Goal: Transaction & Acquisition: Purchase product/service

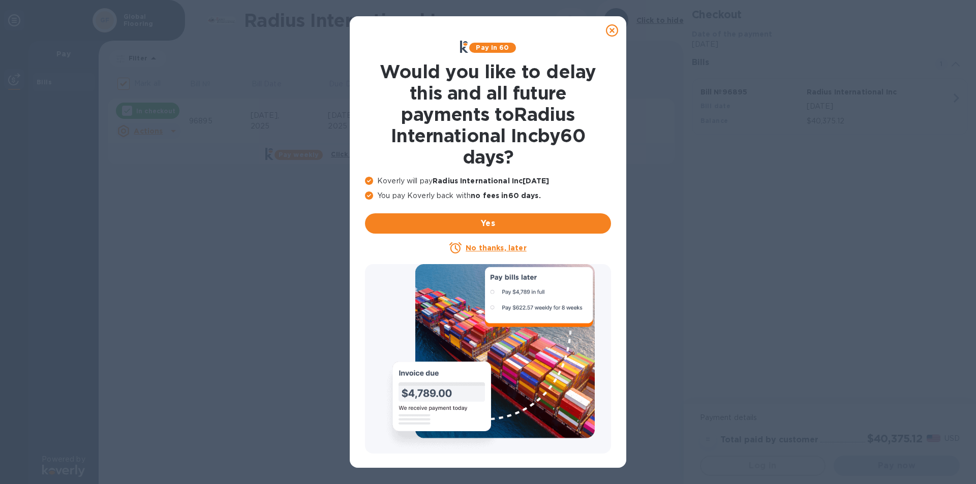
checkbox input "false"
click at [612, 31] on icon at bounding box center [612, 30] width 12 height 12
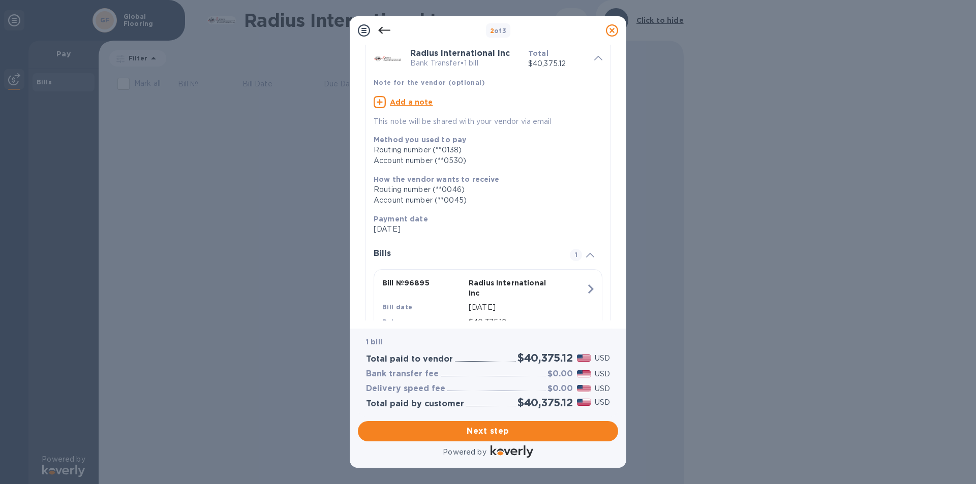
scroll to position [82, 0]
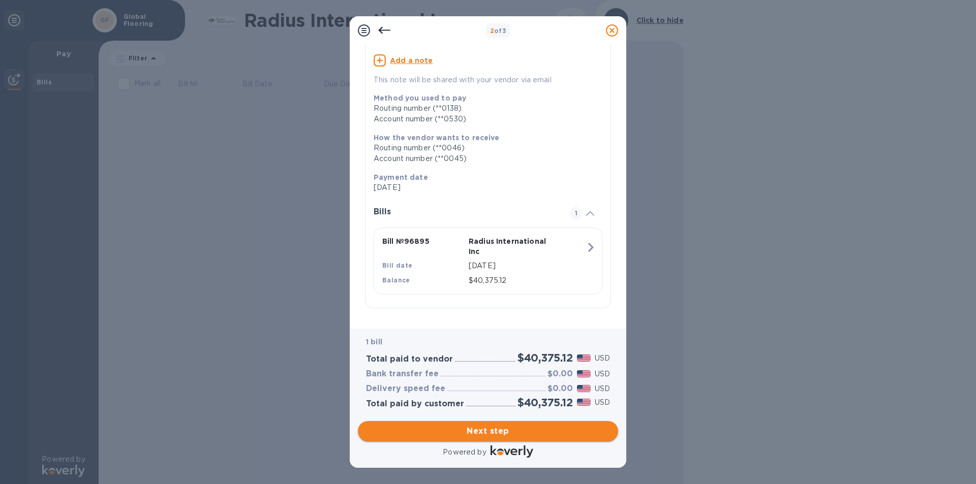
click at [488, 433] on span "Next step" at bounding box center [488, 431] width 244 height 12
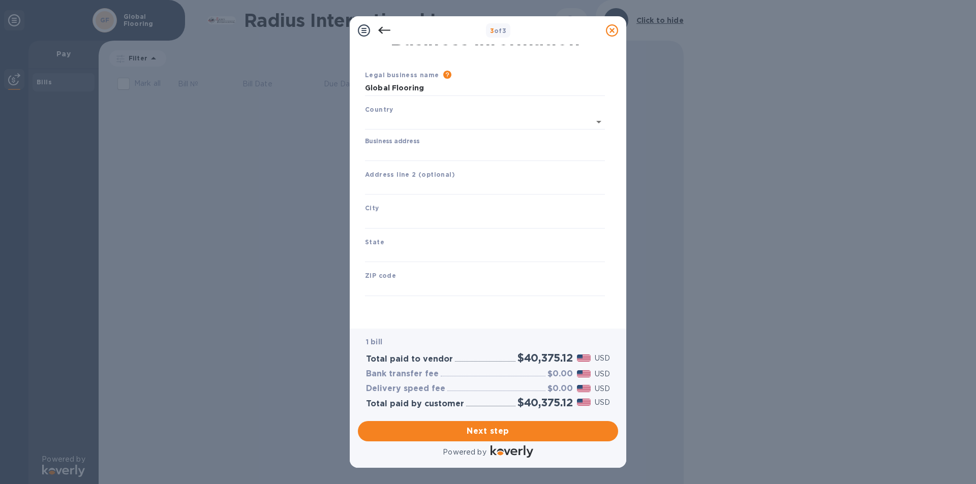
type input "[GEOGRAPHIC_DATA]"
click at [394, 154] on input "Business address" at bounding box center [485, 153] width 240 height 15
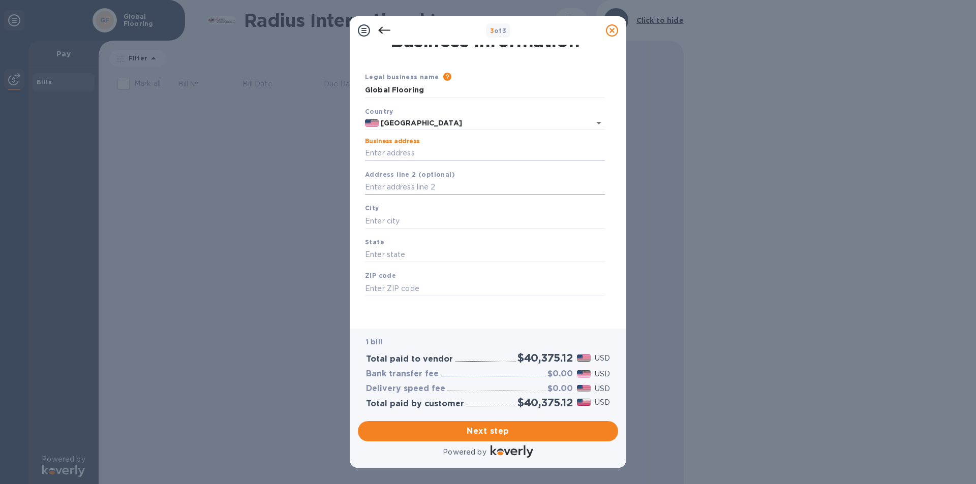
type input "[STREET_ADDRESS]"
click at [382, 216] on input "text" at bounding box center [485, 220] width 240 height 15
type input "quincy"
type input "ma"
type input "02169"
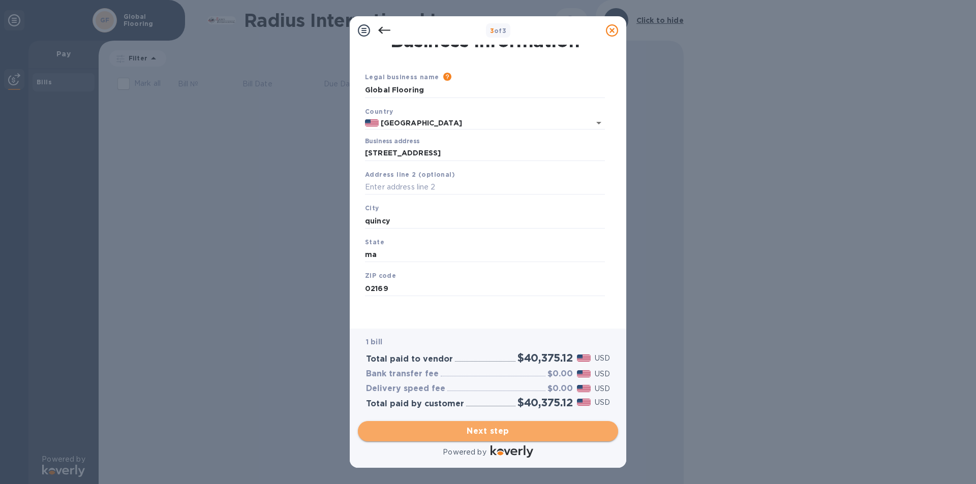
click at [482, 431] on span "Next step" at bounding box center [488, 431] width 244 height 12
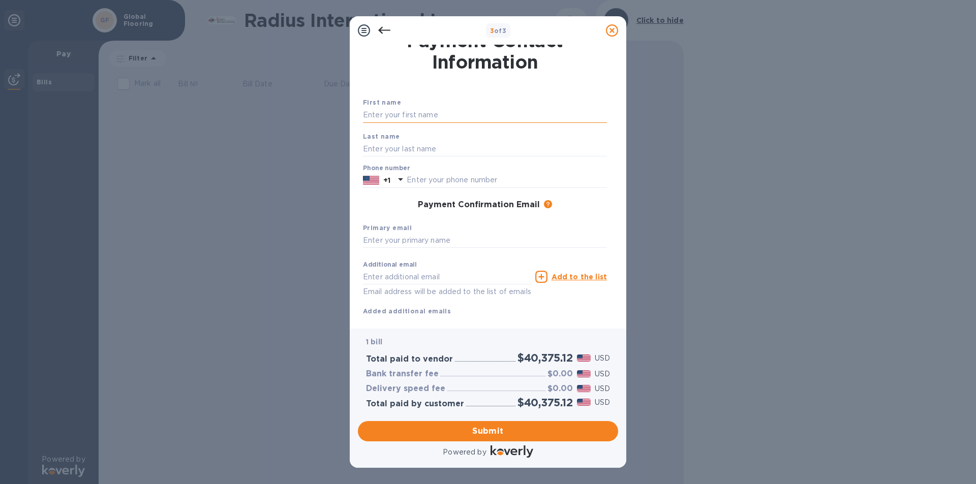
click at [390, 120] on input "text" at bounding box center [485, 115] width 244 height 15
type input "Yola"
type input "[PERSON_NAME]"
click at [422, 182] on input "text" at bounding box center [507, 180] width 200 height 15
type input "6177700090"
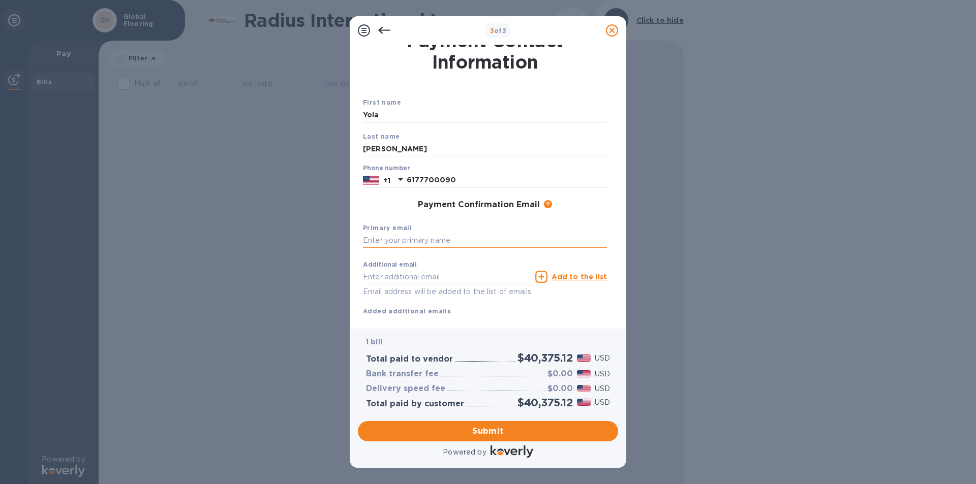
click at [406, 235] on input "text" at bounding box center [485, 240] width 244 height 15
type input "[EMAIL_ADDRESS][DOMAIN_NAME]"
click at [466, 431] on span "Submit" at bounding box center [488, 431] width 244 height 12
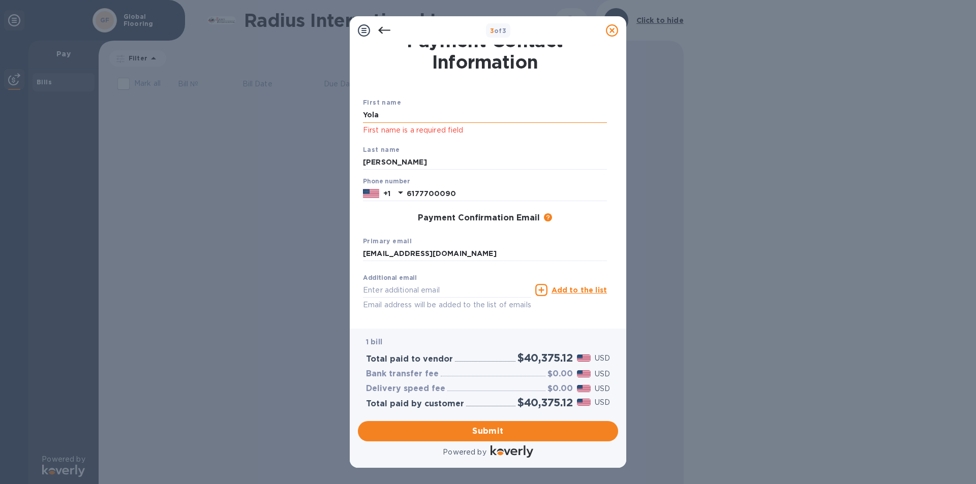
click at [394, 110] on input "Yola" at bounding box center [485, 115] width 244 height 15
type input "Yola"
click at [478, 431] on span "Submit" at bounding box center [488, 431] width 244 height 12
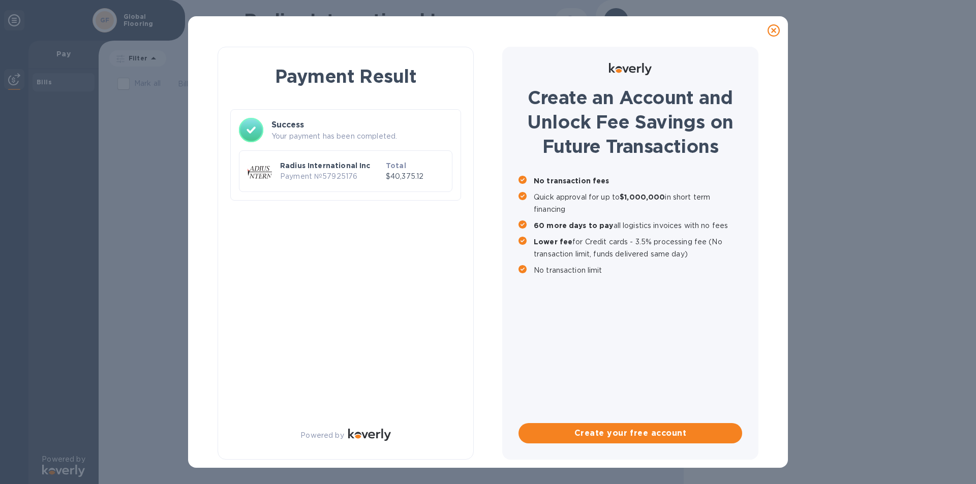
scroll to position [0, 0]
